Goal: Obtain resource: Obtain resource

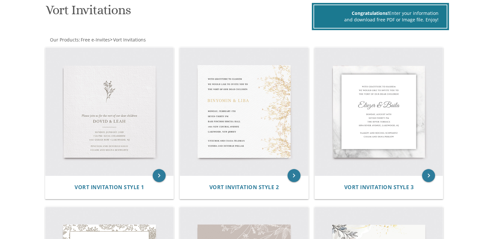
scroll to position [97, 0]
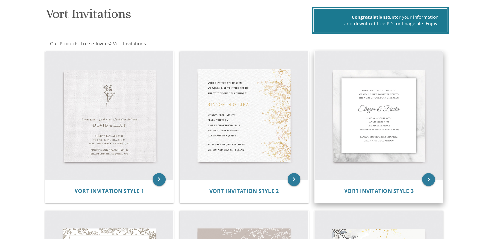
click at [379, 148] on img at bounding box center [379, 116] width 128 height 128
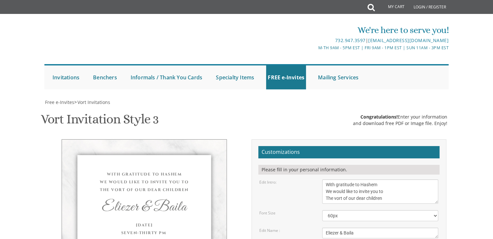
scroll to position [65, 0]
drag, startPoint x: 342, startPoint y: 135, endPoint x: 334, endPoint y: 136, distance: 7.9
click at [334, 180] on textarea "With gratitude to Hashem We would like to invite you to The vort of our dear ch…" at bounding box center [380, 192] width 116 height 24
type textarea "With gratitude to Hashem We would like to invite you to The Tenoyim of our dear…"
drag, startPoint x: 356, startPoint y: 169, endPoint x: 324, endPoint y: 167, distance: 32.1
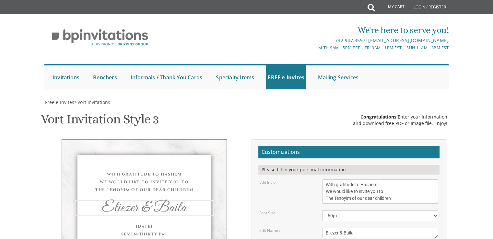
click at [324, 228] on textarea "Eliezer & Baila" at bounding box center [380, 233] width 116 height 11
click at [369, 228] on textarea "Eliezer & Baila" at bounding box center [380, 233] width 116 height 11
click at [361, 228] on textarea "Eliezer & Baila" at bounding box center [380, 233] width 116 height 11
type textarea "[PERSON_NAME] & [PERSON_NAME]"
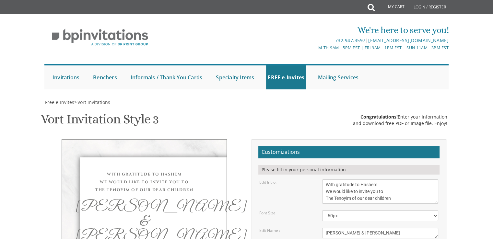
drag, startPoint x: 340, startPoint y: 186, endPoint x: 323, endPoint y: 185, distance: 16.9
drag, startPoint x: 359, startPoint y: 185, endPoint x: 346, endPoint y: 186, distance: 13.0
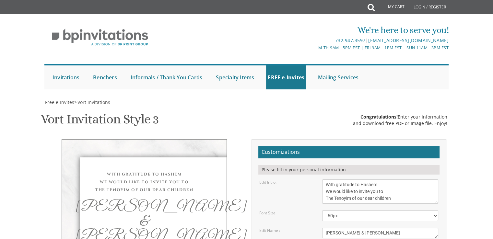
type textarea "[DATE] Seven-Thirty PM The [GEOGRAPHIC_DATA][STREET_ADDRESS][GEOGRAPHIC_DATA][G…"
drag, startPoint x: 332, startPoint y: 169, endPoint x: 323, endPoint y: 170, distance: 8.8
click at [323, 228] on textarea "Eliezer & Baila" at bounding box center [380, 233] width 116 height 11
type textarea "Lazer & [PERSON_NAME]"
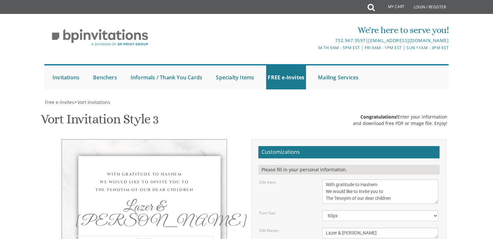
drag, startPoint x: 337, startPoint y: 192, endPoint x: 323, endPoint y: 191, distance: 14.0
drag, startPoint x: 360, startPoint y: 199, endPoint x: 327, endPoint y: 198, distance: 33.5
drag, startPoint x: 397, startPoint y: 207, endPoint x: 323, endPoint y: 206, distance: 74.0
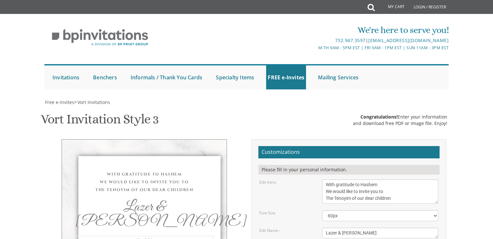
type textarea "[DATE] Eight-Thirty PM Aperion - [GEOGRAPHIC_DATA] [STREET_ADDRESS] N.Y. 11249"
drag, startPoint x: 371, startPoint y: 191, endPoint x: 323, endPoint y: 189, distance: 48.4
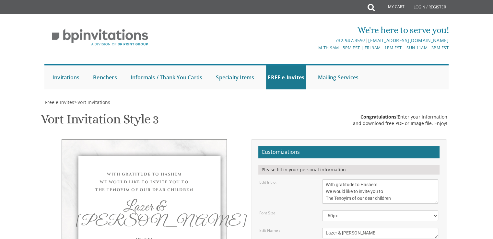
type textarea "[PERSON_NAME] & [PERSON_NAME] [PERSON_NAME] & [PERSON_NAME]"
click at [436, 211] on select "40px 50px 60px 70px 80px" at bounding box center [380, 216] width 116 height 11
click at [322, 211] on select "40px 50px 60px 70px 80px" at bounding box center [380, 216] width 116 height 11
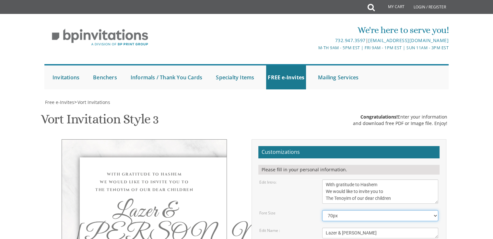
click at [435, 211] on select "40px 50px 60px 70px 80px" at bounding box center [380, 216] width 116 height 11
select select "60px"
click at [322, 211] on select "40px 50px 60px 70px 80px" at bounding box center [380, 216] width 116 height 11
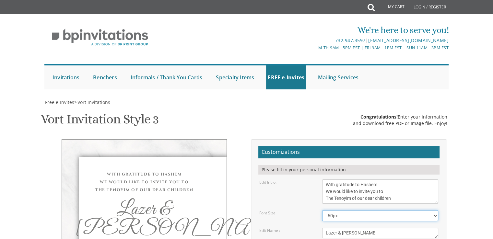
scroll to position [195, 0]
type input "[EMAIL_ADDRESS][DOMAIN_NAME]"
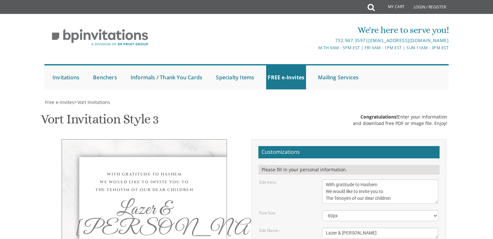
type textarea "[DATE], [DATE] Eight-Thirty PM Aperion - [GEOGRAPHIC_DATA] [STREET_ADDRESS] 112…"
